Goal: Transaction & Acquisition: Purchase product/service

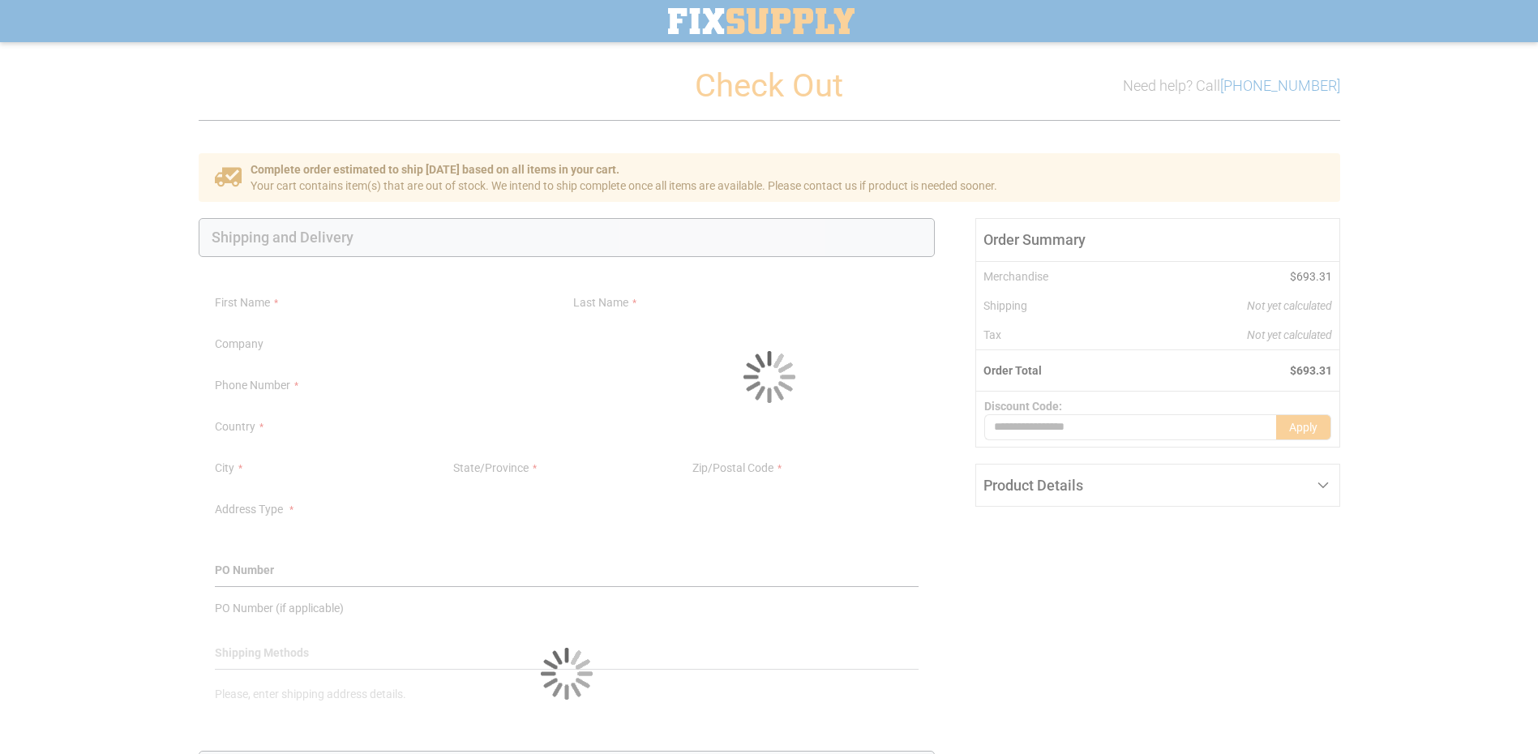
select select "**"
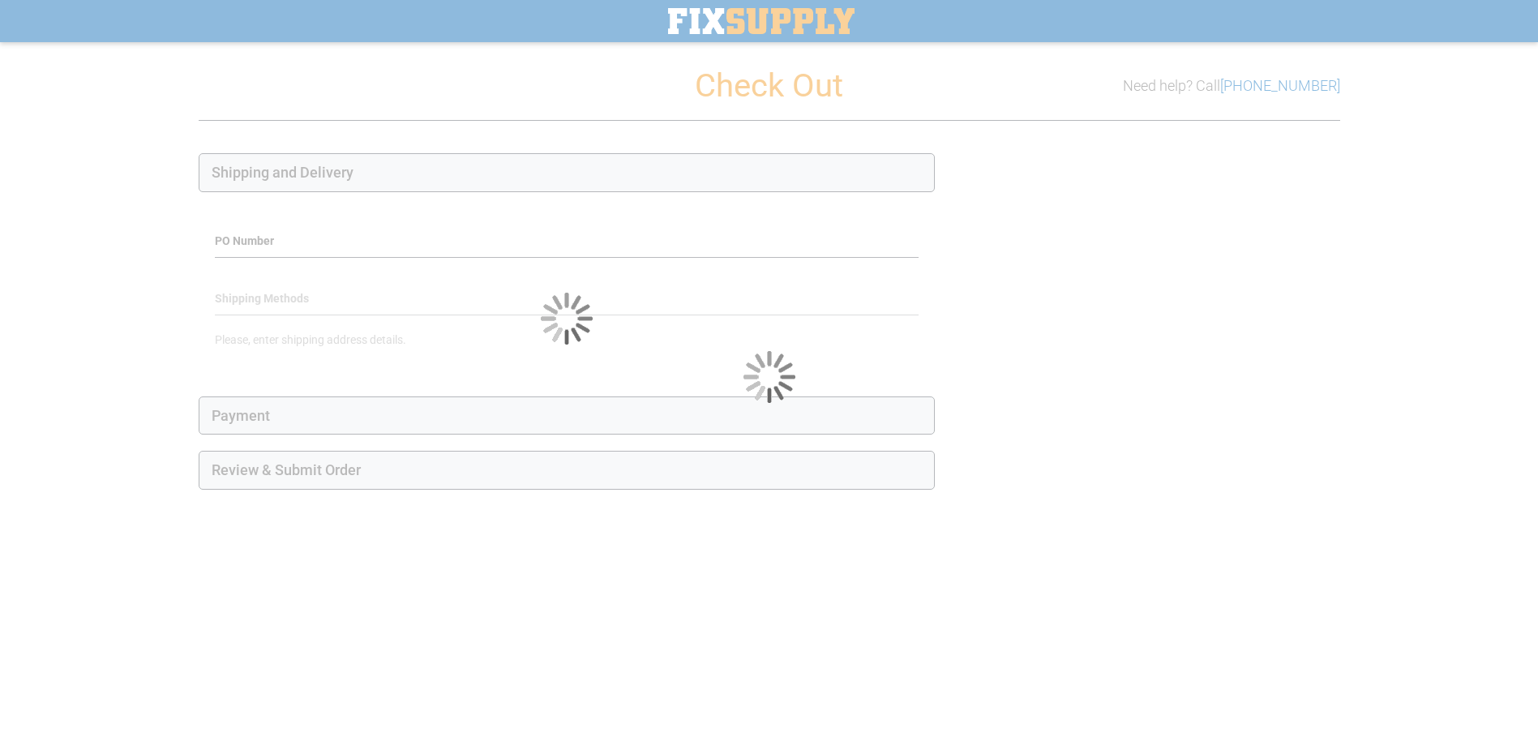
select select "**"
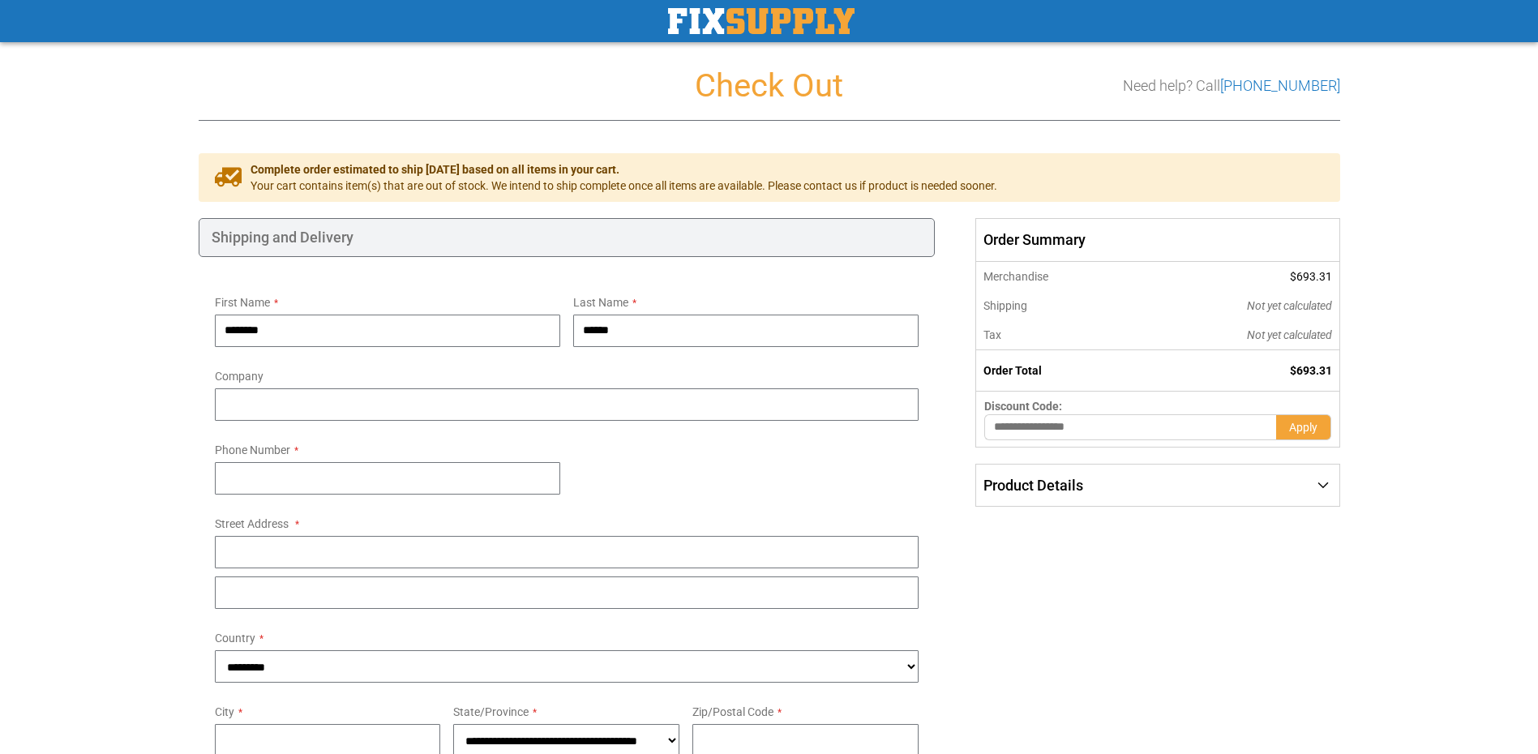
click at [1325, 487] on div "Product Details" at bounding box center [1157, 485] width 362 height 42
click at [1136, 522] on span "FDA EPDM Rubber Roll - 40A - 1/8" Thick x 36" Wide x 30 ft. Long" at bounding box center [1169, 526] width 272 height 26
